Goal: Complete application form

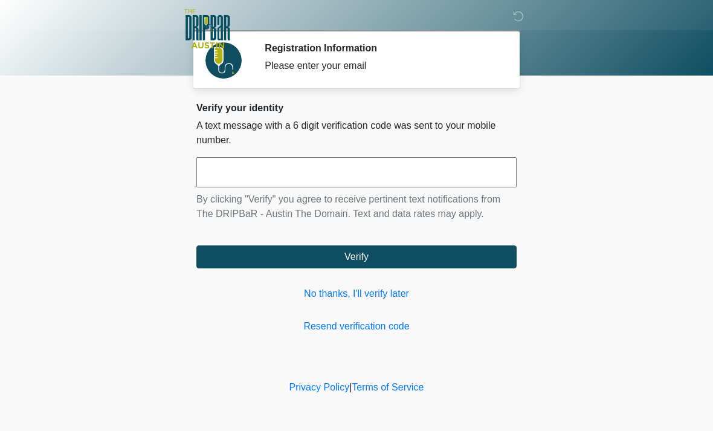
click at [375, 292] on link "No thanks, I'll verify later" at bounding box center [356, 294] width 320 height 15
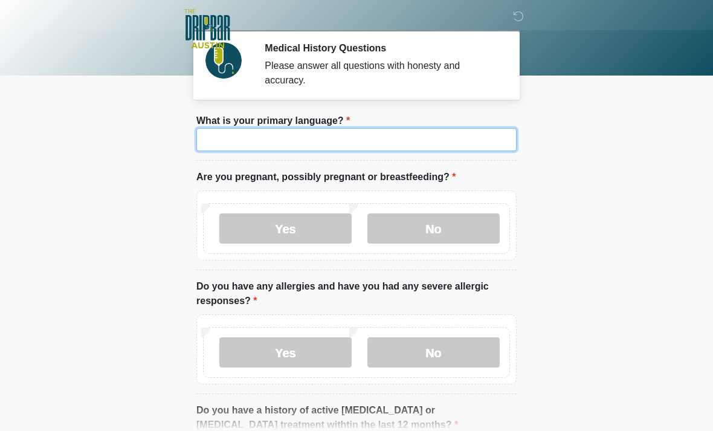
click at [312, 137] on input "What is your primary language?" at bounding box center [356, 139] width 320 height 23
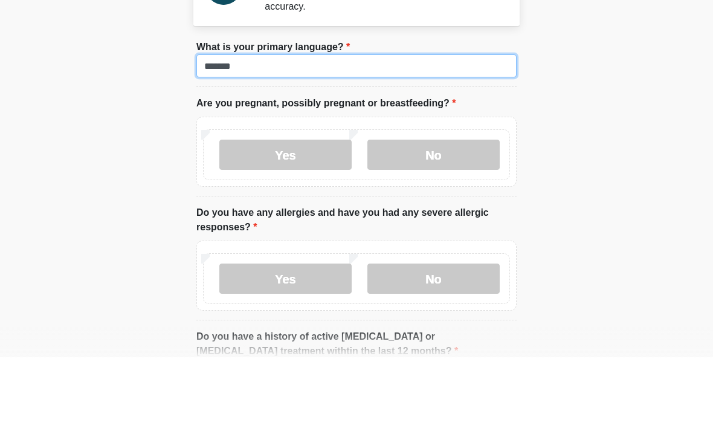
type input "*******"
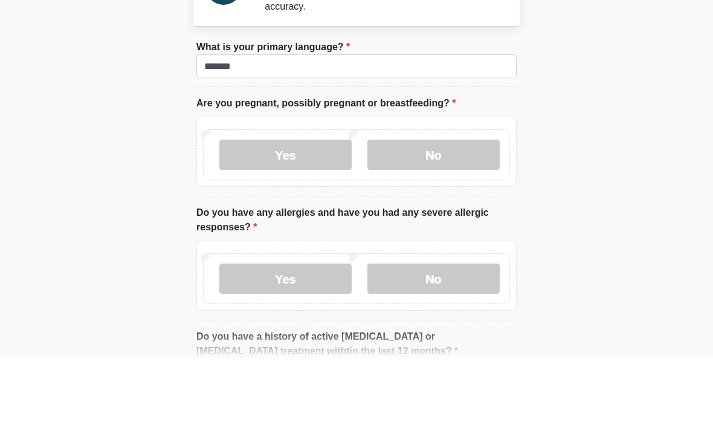
click at [435, 213] on label "No" at bounding box center [434, 228] width 132 height 30
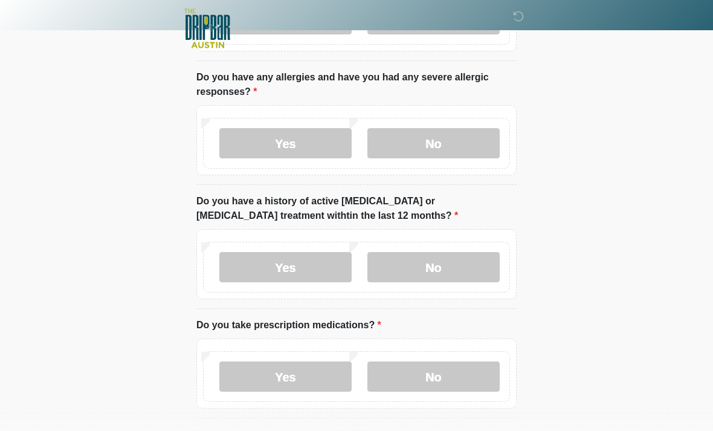
scroll to position [208, 0]
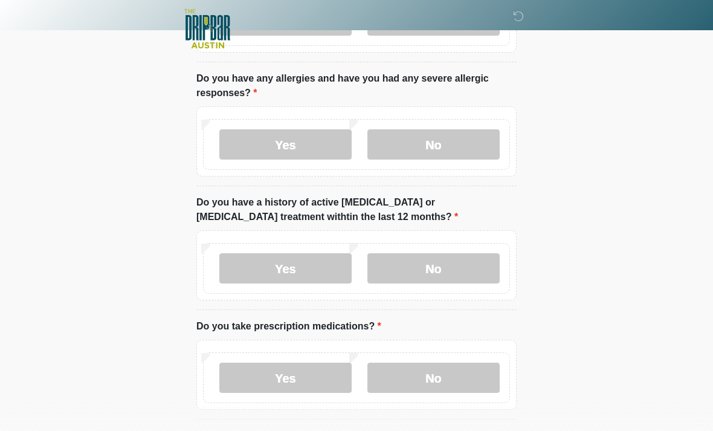
click at [440, 152] on label "No" at bounding box center [434, 144] width 132 height 30
click at [441, 276] on label "No" at bounding box center [434, 268] width 132 height 30
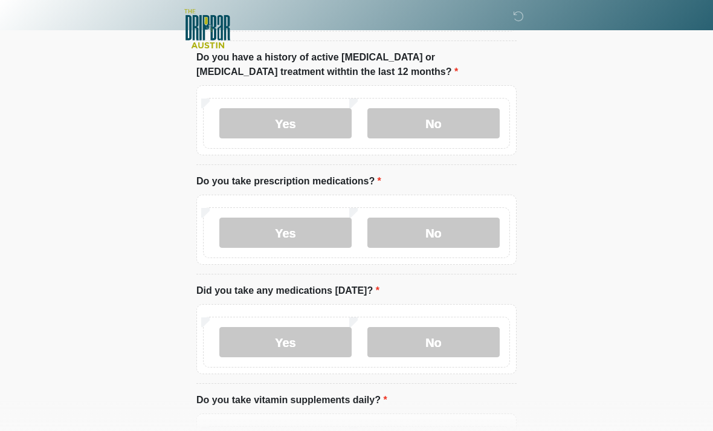
scroll to position [352, 0]
click at [312, 227] on label "Yes" at bounding box center [285, 233] width 132 height 30
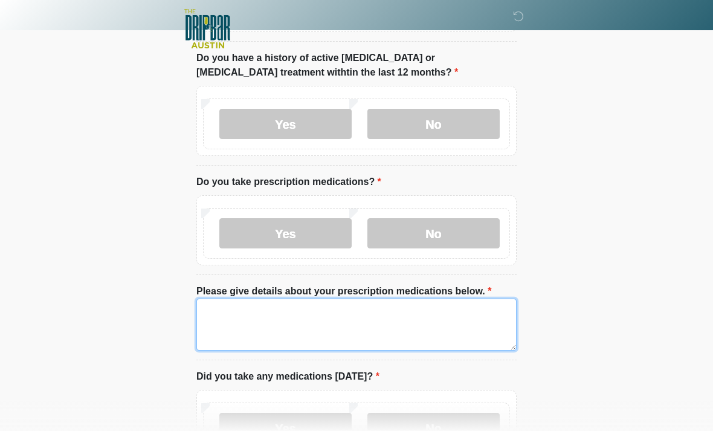
click at [233, 320] on textarea "Please give details about your prescription medications below." at bounding box center [356, 325] width 320 height 52
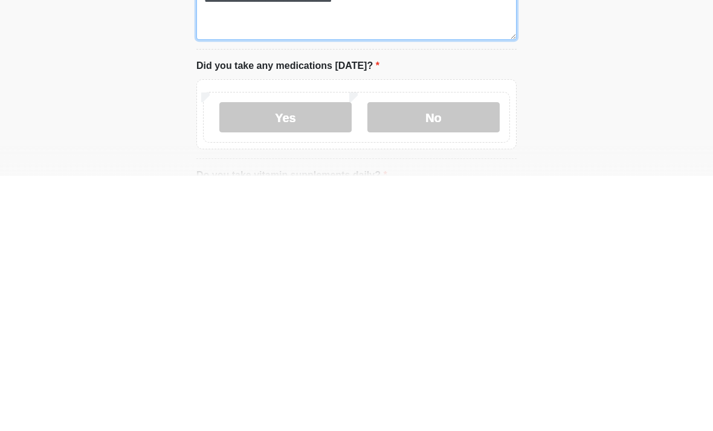
scroll to position [409, 0]
type textarea "**********"
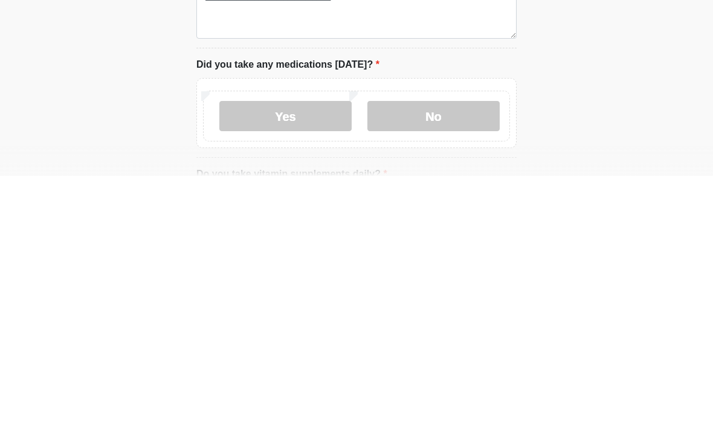
click at [289, 356] on label "Yes" at bounding box center [285, 371] width 132 height 30
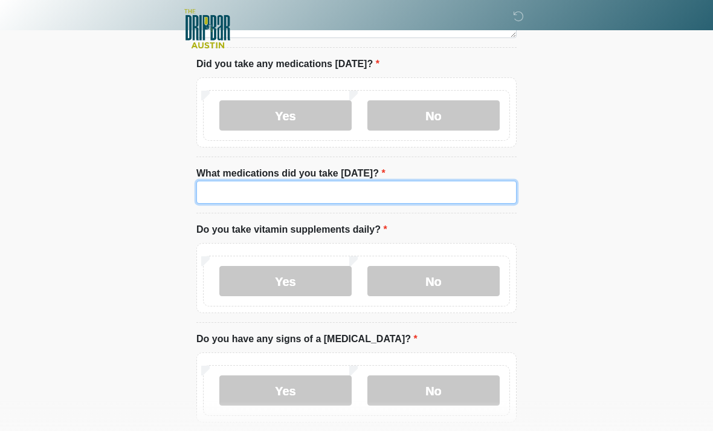
click at [232, 192] on input "What medications did you take [DATE]?" at bounding box center [356, 192] width 320 height 23
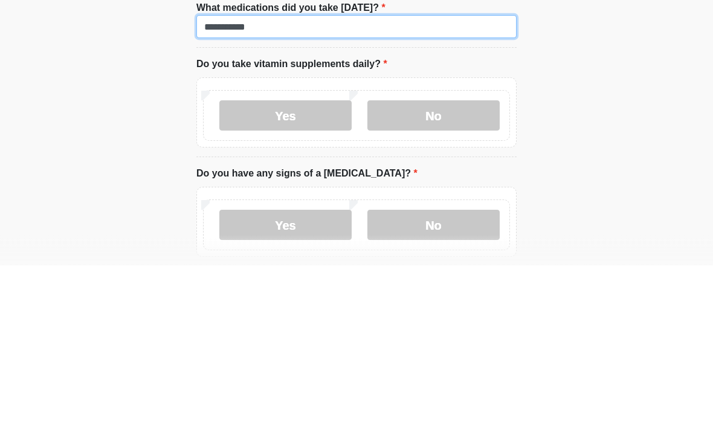
type input "**********"
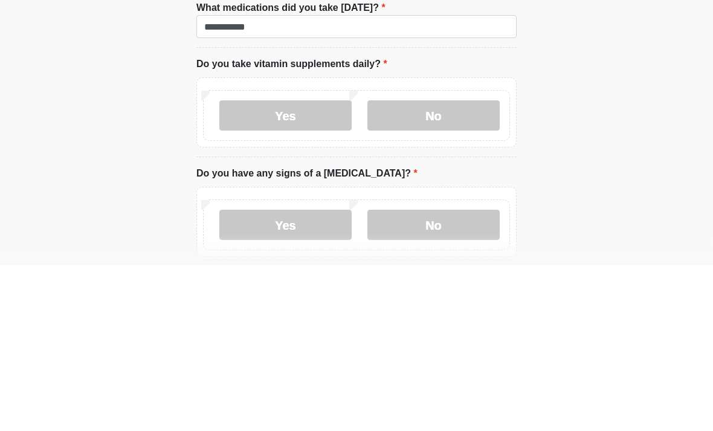
click at [442, 267] on label "No" at bounding box center [434, 282] width 132 height 30
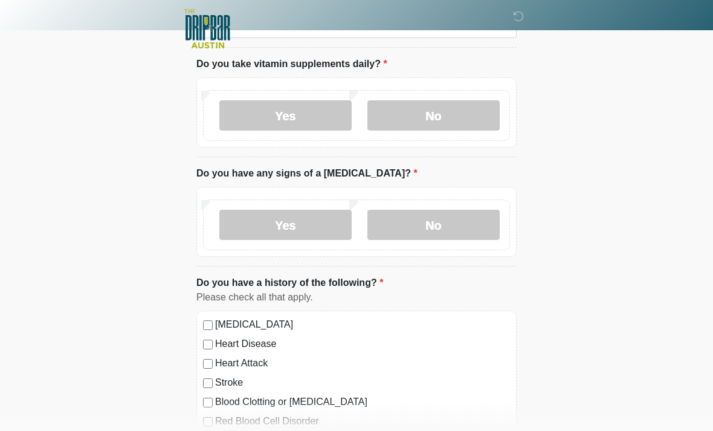
click at [458, 210] on label "No" at bounding box center [434, 225] width 132 height 30
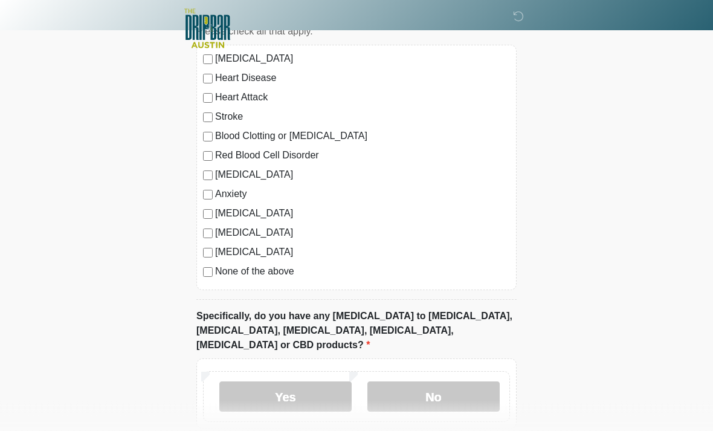
scroll to position [1145, 0]
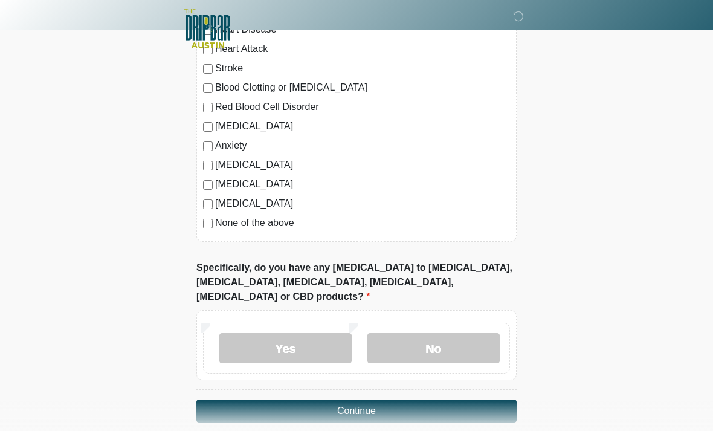
click at [447, 337] on label "No" at bounding box center [434, 348] width 132 height 30
click at [432, 400] on button "Continue" at bounding box center [356, 411] width 320 height 23
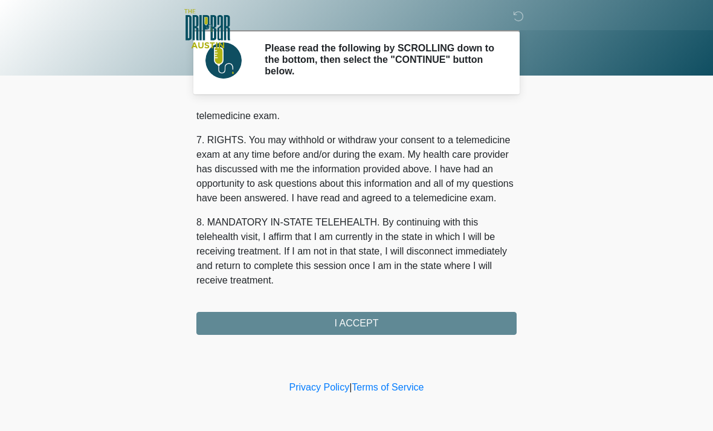
scroll to position [526, 0]
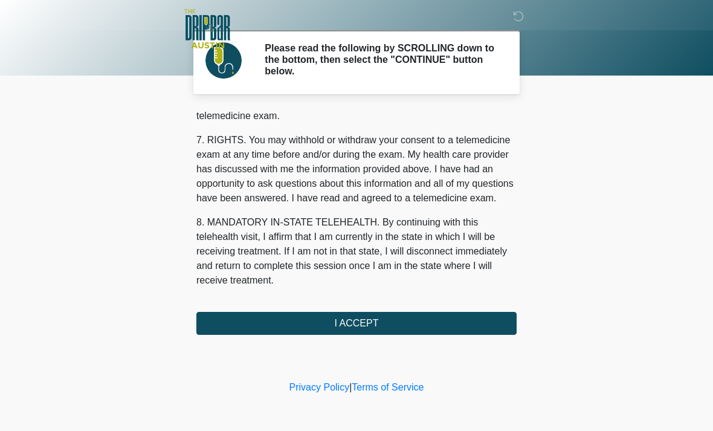
click at [387, 317] on button "I ACCEPT" at bounding box center [356, 323] width 320 height 23
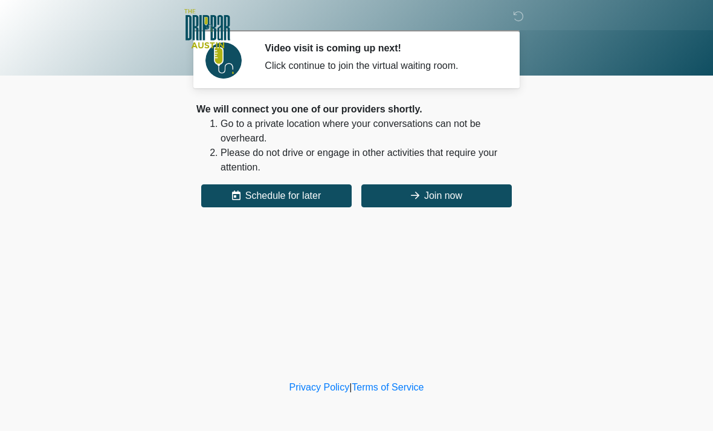
click at [445, 202] on button "Join now" at bounding box center [436, 195] width 151 height 23
